Goal: Find contact information: Find contact information

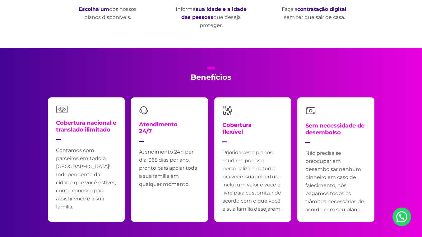
scroll to position [1292, 0]
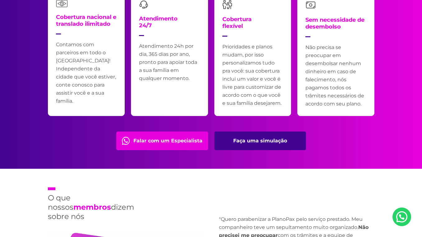
click at [181, 139] on link "Falar com um Especialista" at bounding box center [162, 141] width 92 height 19
